Goal: Task Accomplishment & Management: Manage account settings

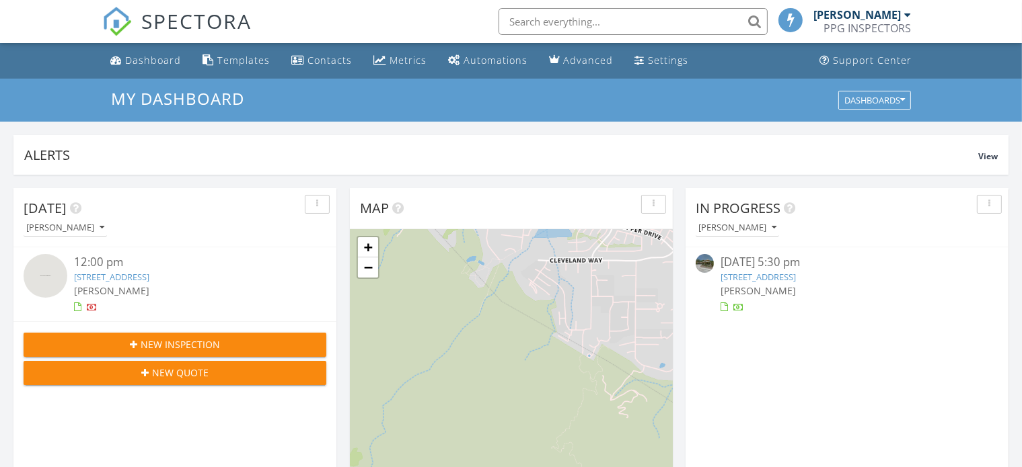
scroll to position [6, 6]
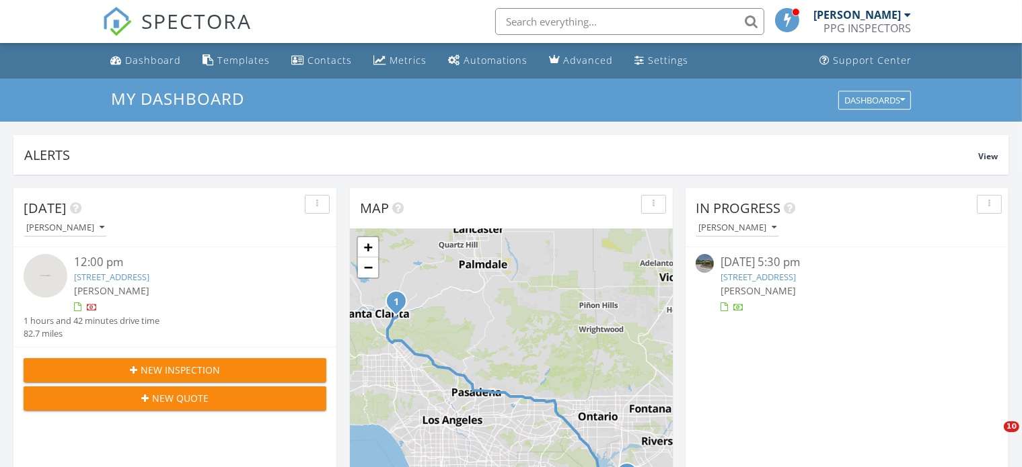
click at [794, 278] on link "16619 Bienveneda Pl, Los Angeles, CA 90272" at bounding box center [757, 277] width 75 height 12
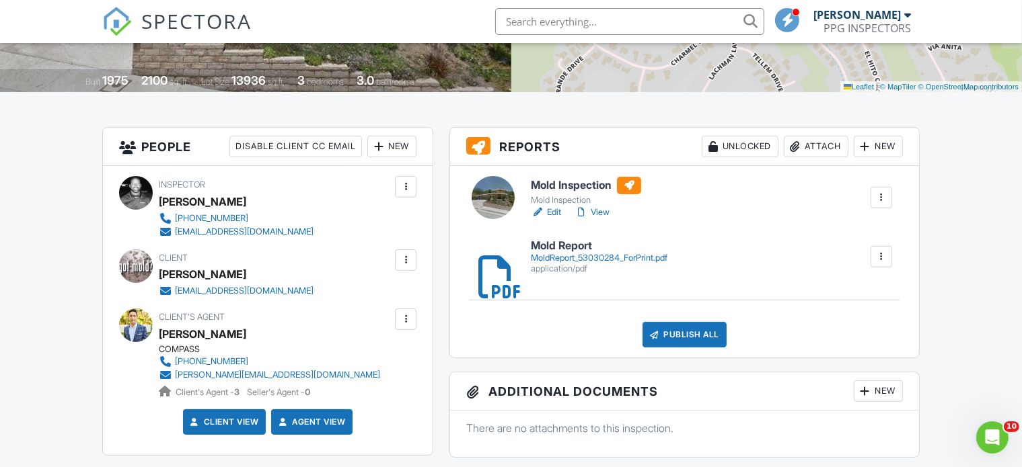
scroll to position [269, 0]
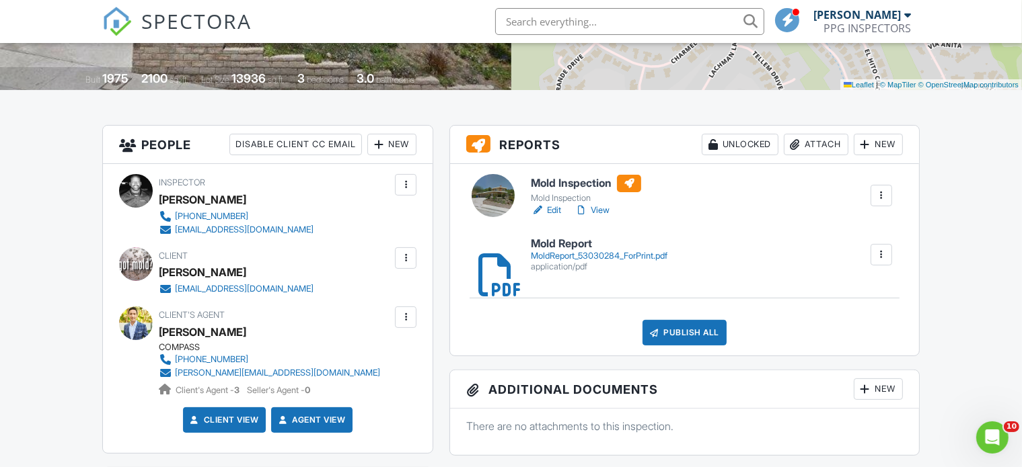
click at [554, 211] on link "Edit" at bounding box center [546, 210] width 30 height 13
